Goal: Task Accomplishment & Management: Manage account settings

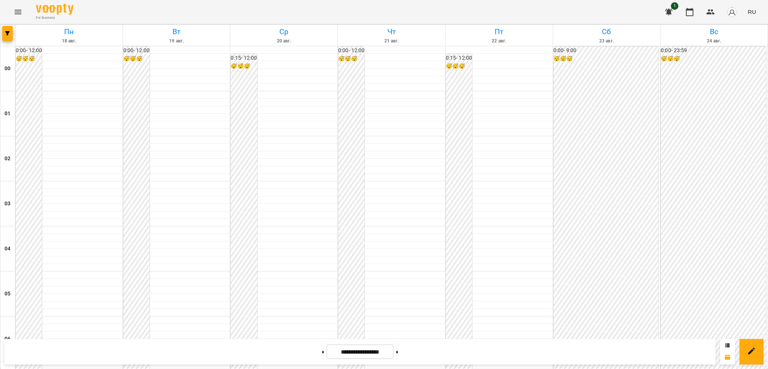
scroll to position [676, 0]
